Goal: Task Accomplishment & Management: Manage account settings

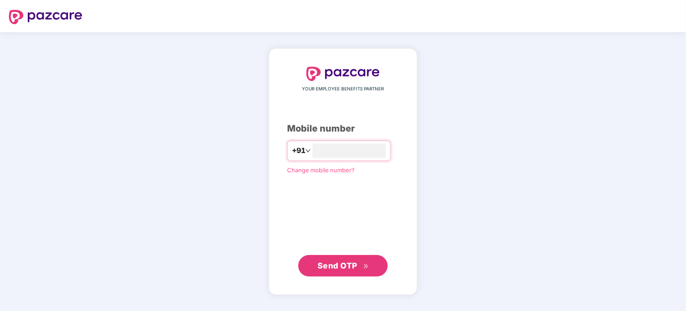
type input "**********"
click at [347, 268] on span "Send OTP" at bounding box center [338, 265] width 40 height 9
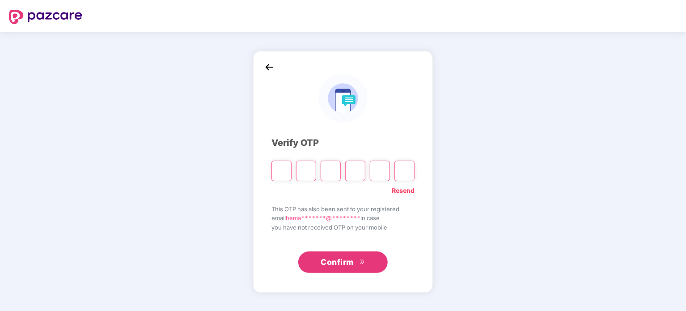
type input "*"
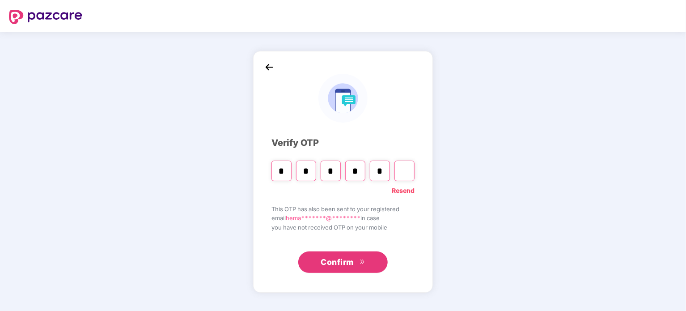
type input "*"
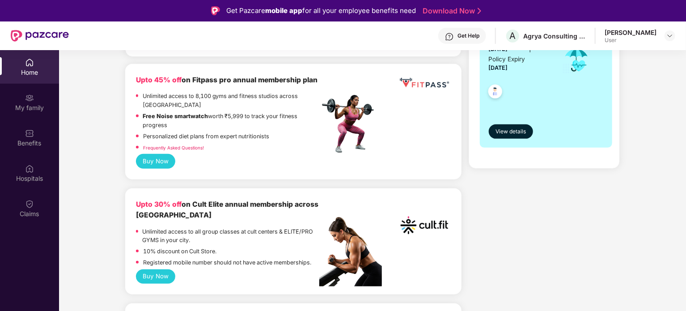
scroll to position [358, 0]
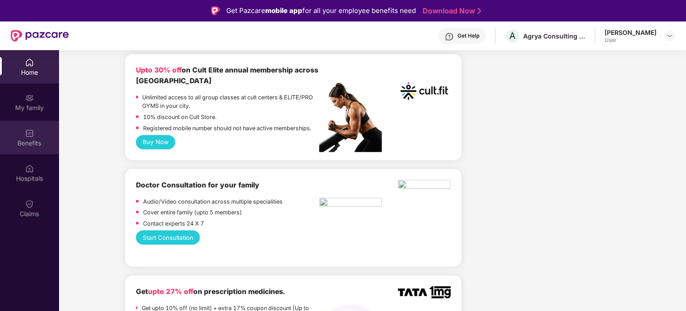
click at [30, 131] on img at bounding box center [29, 133] width 9 height 9
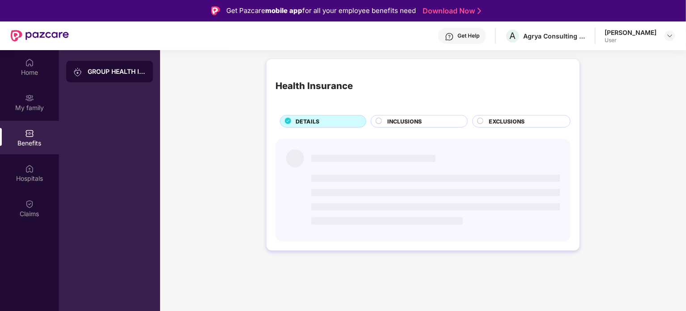
scroll to position [0, 0]
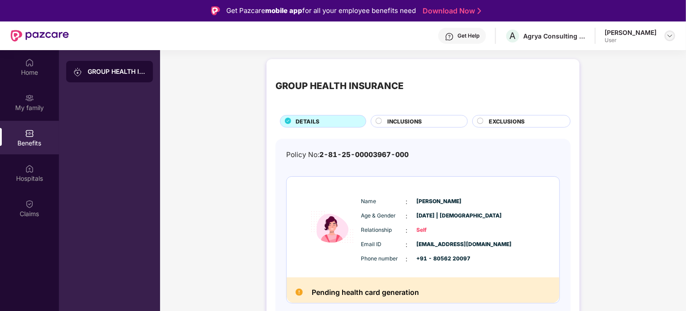
click at [673, 36] on img at bounding box center [670, 35] width 7 height 7
click at [587, 55] on div "Logout" at bounding box center [628, 56] width 116 height 17
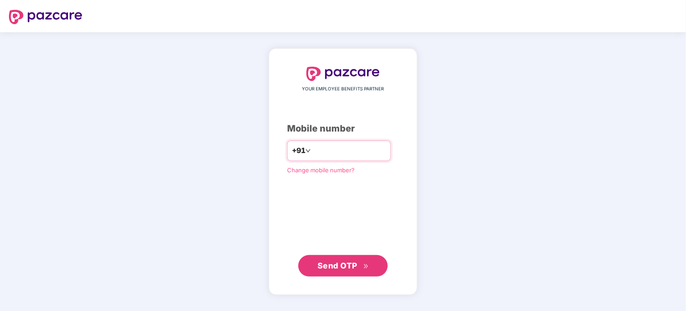
type input "**********"
drag, startPoint x: 335, startPoint y: 269, endPoint x: 343, endPoint y: 268, distance: 8.5
click at [335, 269] on span "Send OTP" at bounding box center [338, 265] width 40 height 9
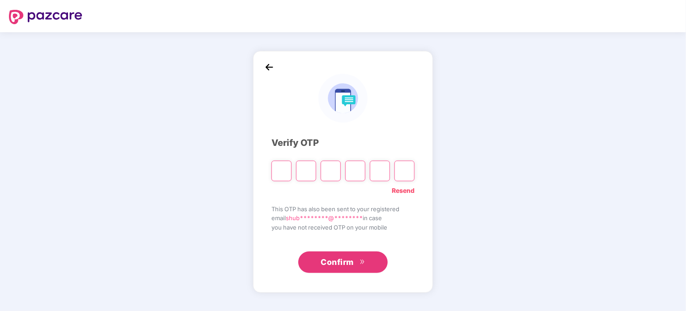
type input "*"
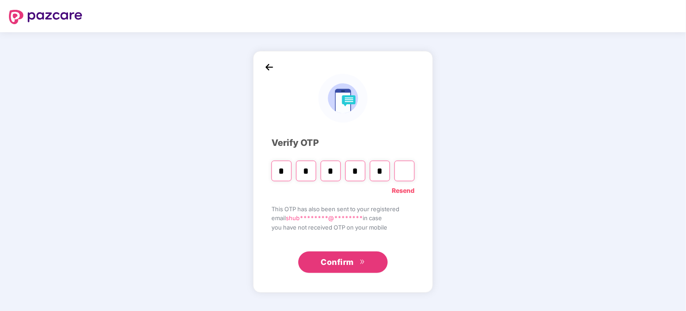
type input "*"
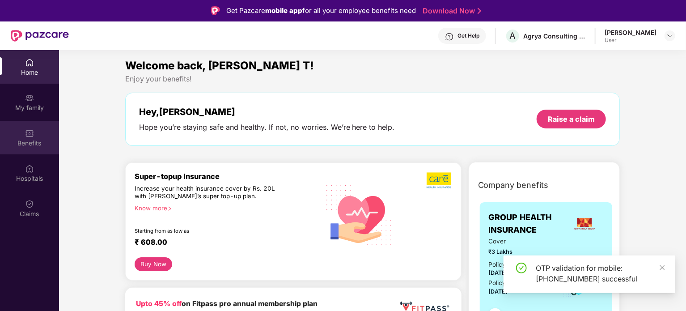
click at [30, 137] on div "Benefits" at bounding box center [29, 138] width 59 height 34
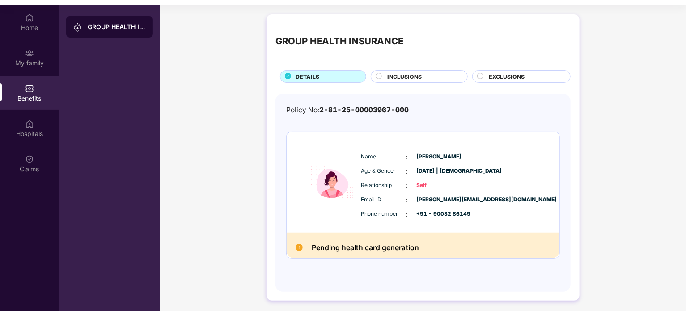
scroll to position [50, 0]
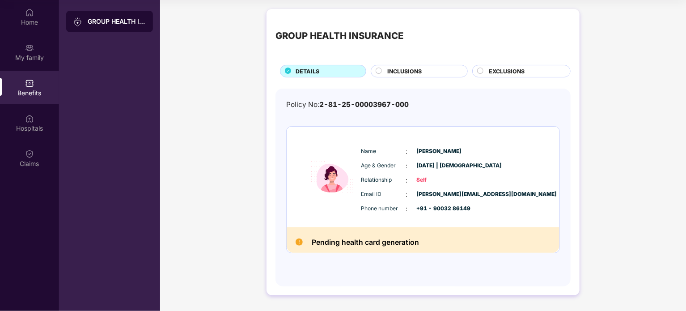
click at [416, 72] on span "INCLUSIONS" at bounding box center [405, 71] width 34 height 9
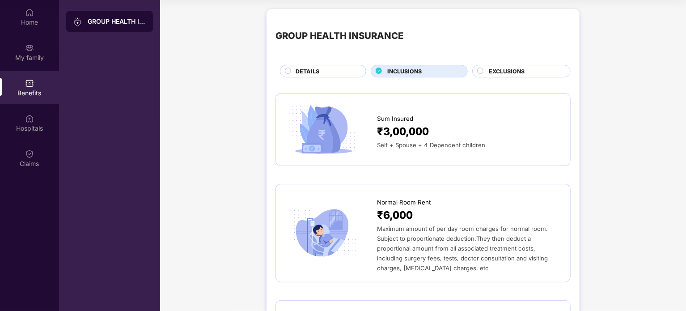
scroll to position [0, 0]
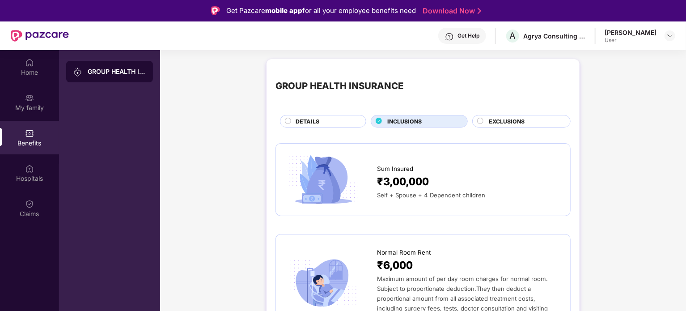
click at [504, 121] on span "EXCLUSIONS" at bounding box center [507, 121] width 36 height 9
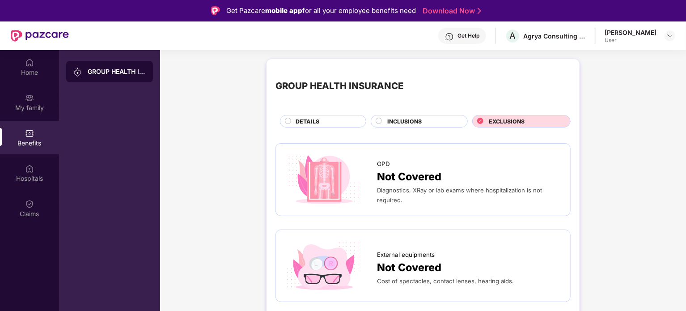
click at [410, 122] on span "INCLUSIONS" at bounding box center [405, 121] width 34 height 9
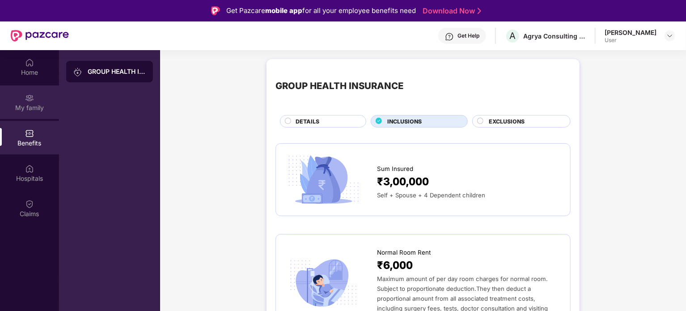
click at [20, 107] on div "My family" at bounding box center [29, 107] width 59 height 9
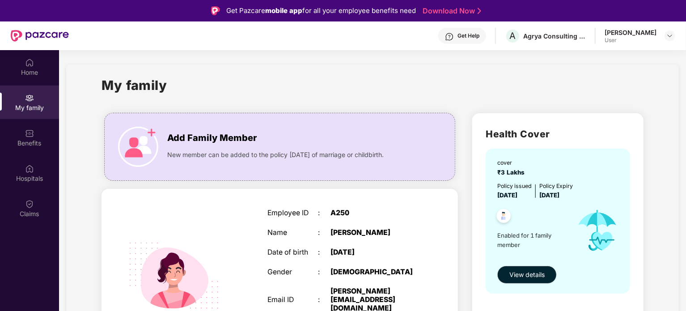
scroll to position [39, 0]
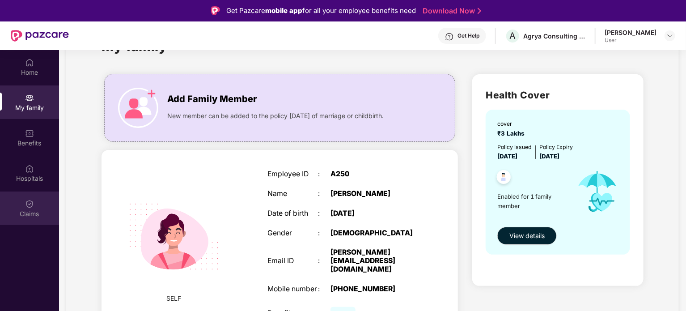
click at [32, 207] on img at bounding box center [29, 204] width 9 height 9
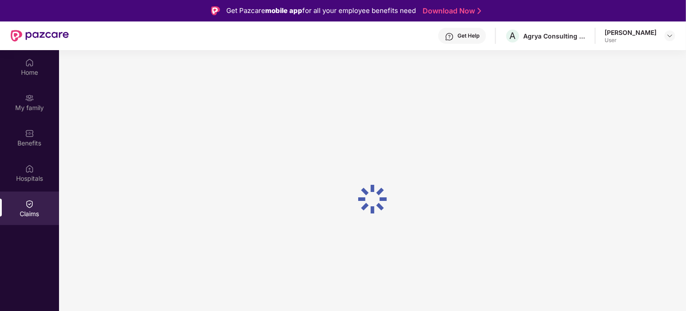
scroll to position [0, 0]
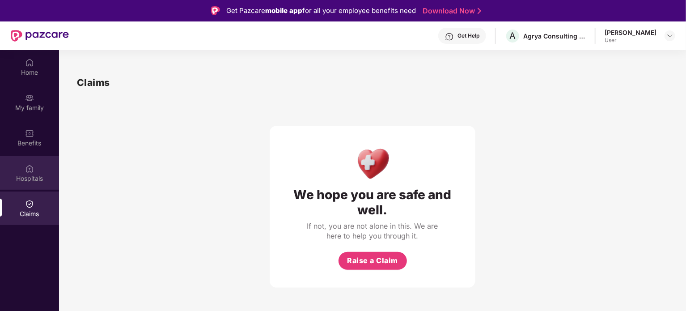
click at [27, 169] on img at bounding box center [29, 168] width 9 height 9
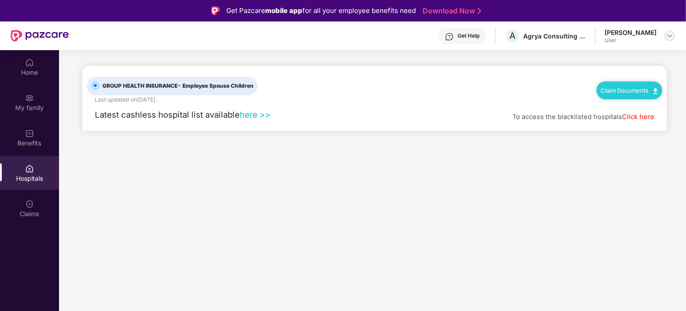
click at [671, 37] on img at bounding box center [670, 35] width 7 height 7
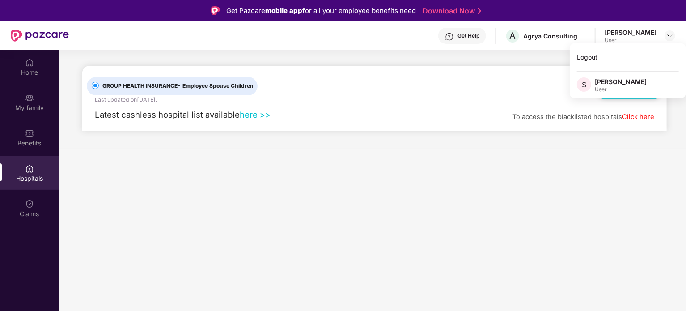
drag, startPoint x: 596, startPoint y: 55, endPoint x: 598, endPoint y: 98, distance: 43.0
click at [596, 55] on div "Logout" at bounding box center [628, 56] width 116 height 17
